Goal: Find specific page/section: Find specific page/section

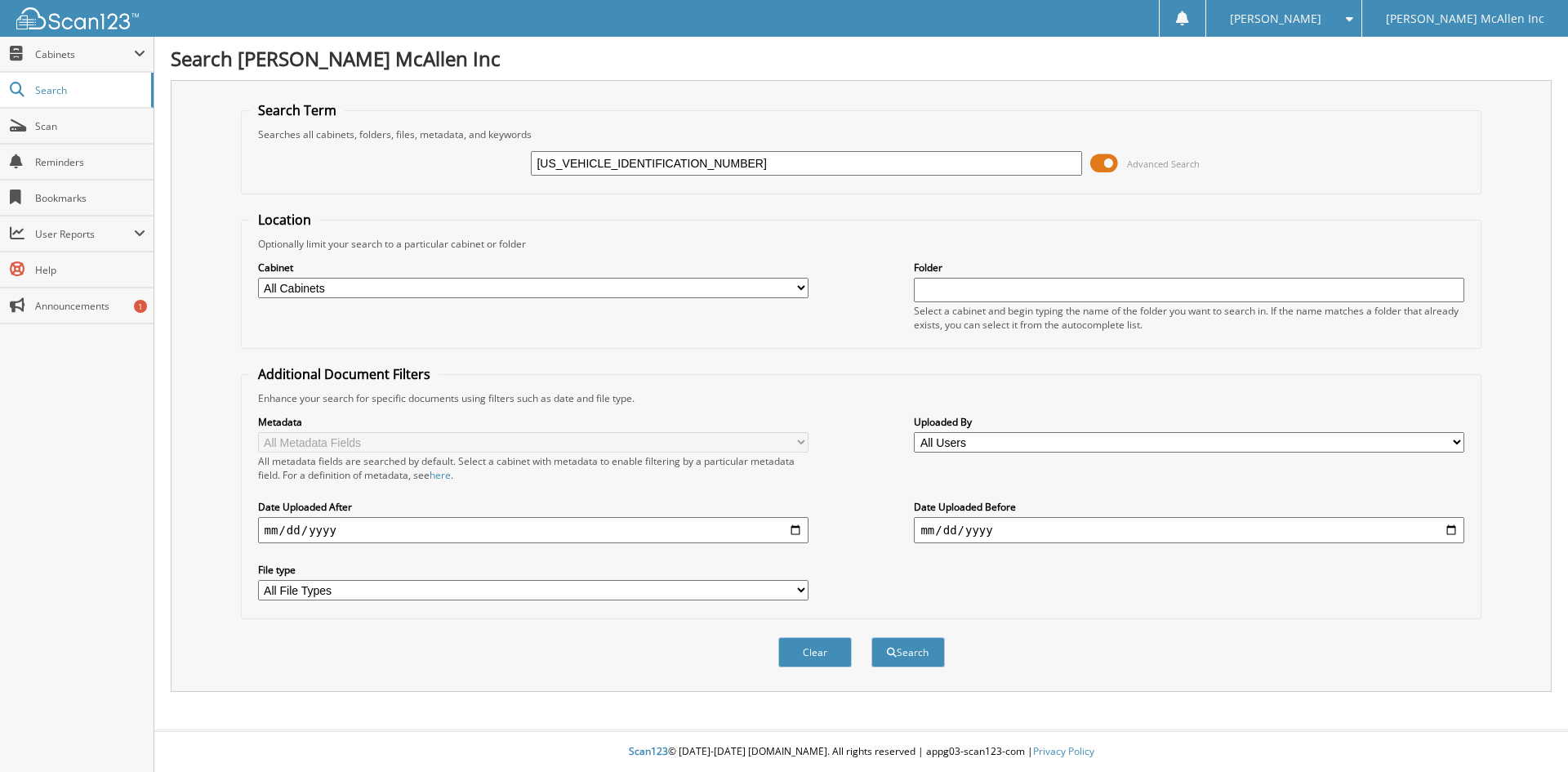
type input "[US_VEHICLE_IDENTIFICATION_NUMBER]"
click at [871, 637] on button "Search" at bounding box center [908, 652] width 73 height 30
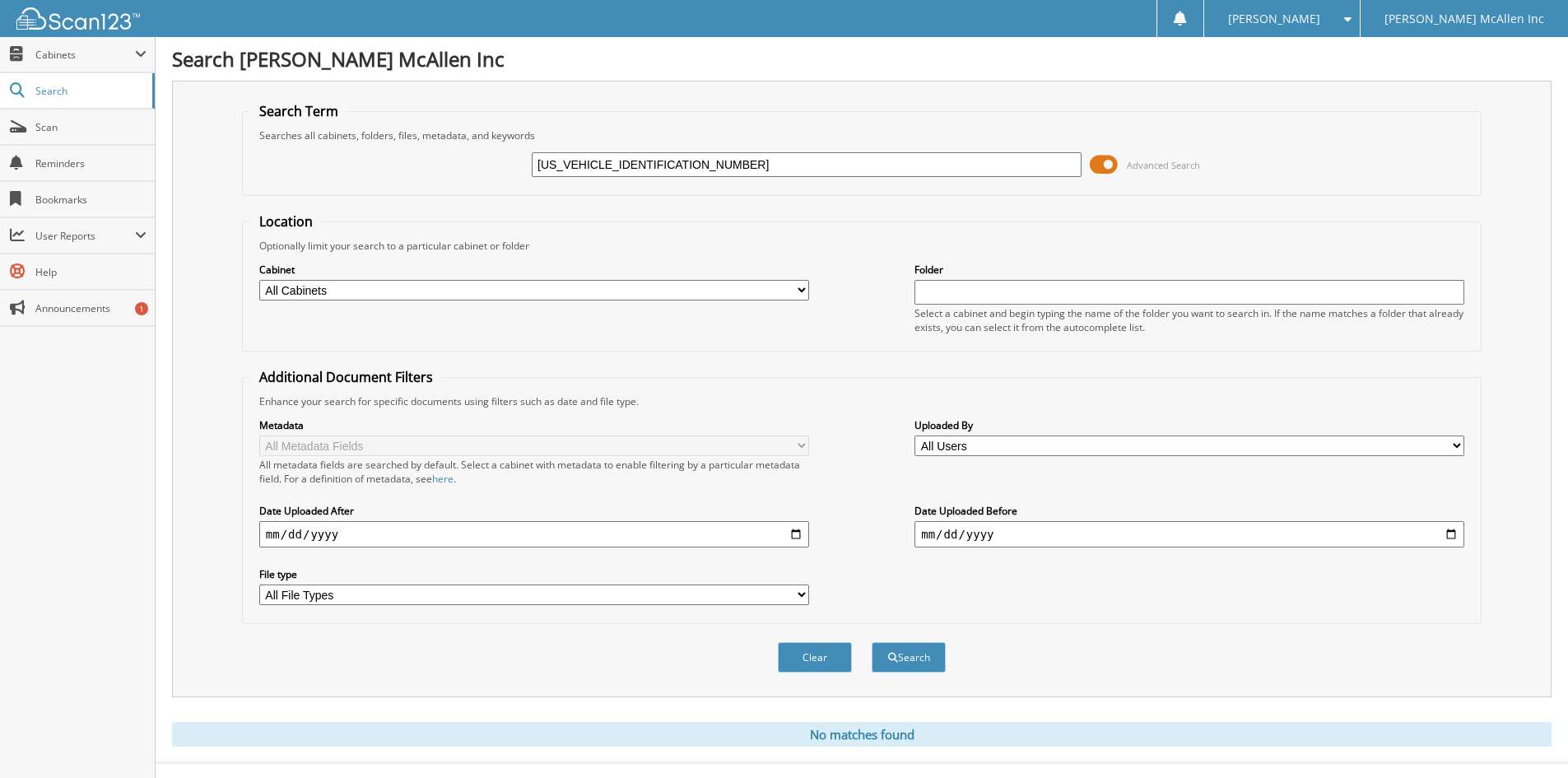
drag, startPoint x: 605, startPoint y: 165, endPoint x: 238, endPoint y: 174, distance: 367.1
click at [238, 174] on div "Search Term Searches all cabinets, folders, files, metadata, and keywords 1FTEW…" at bounding box center [862, 389] width 1379 height 617
type input "HFA45867"
click at [872, 642] on button "Search" at bounding box center [908, 657] width 74 height 31
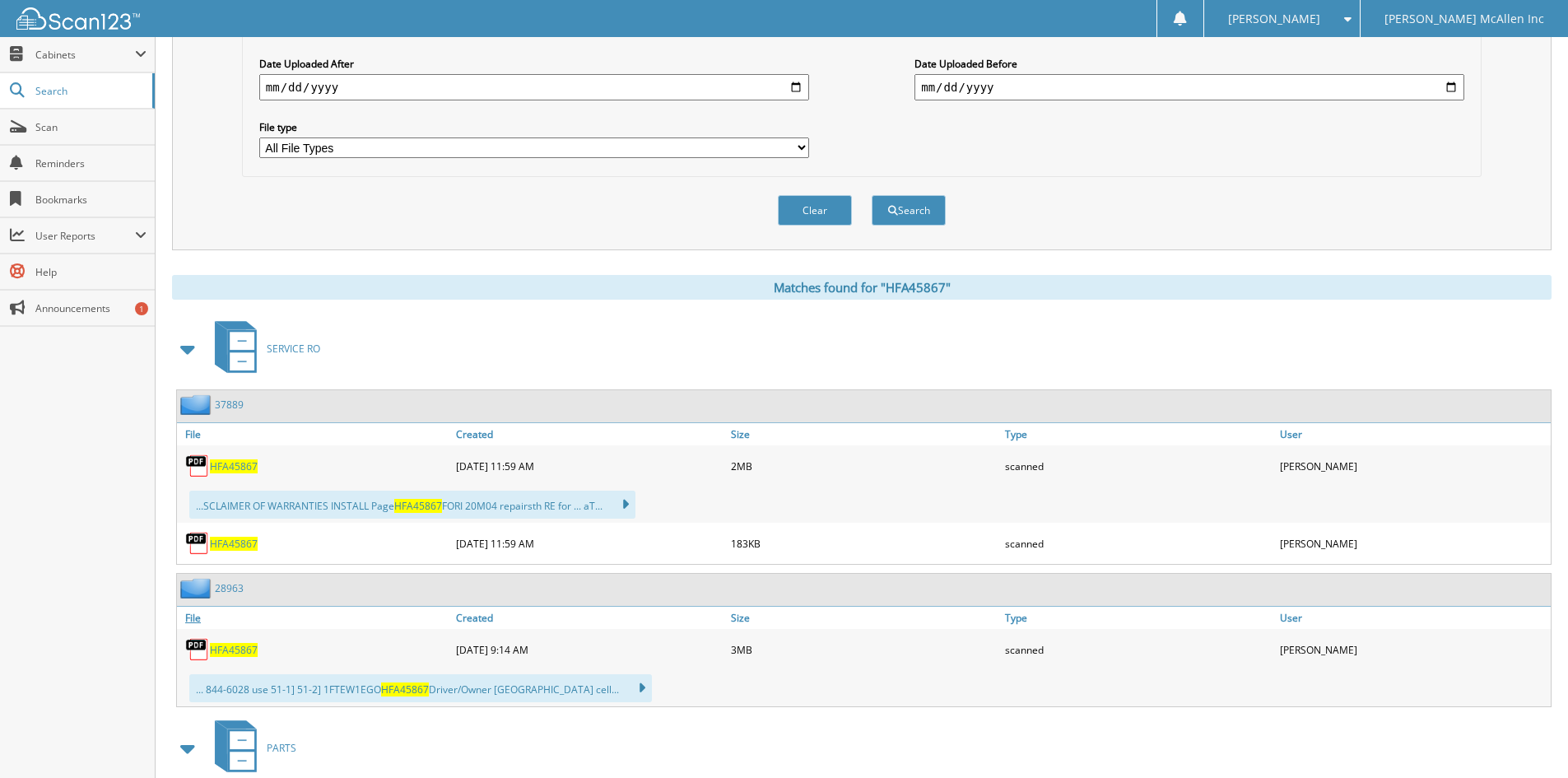
scroll to position [446, 0]
